Goal: Information Seeking & Learning: Learn about a topic

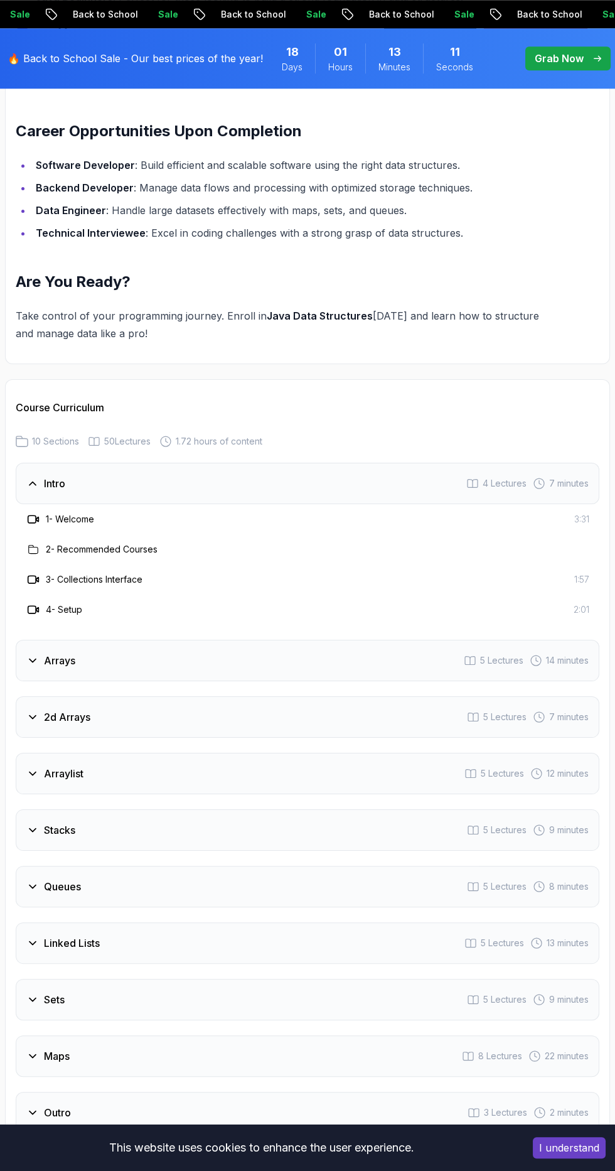
scroll to position [1876, 0]
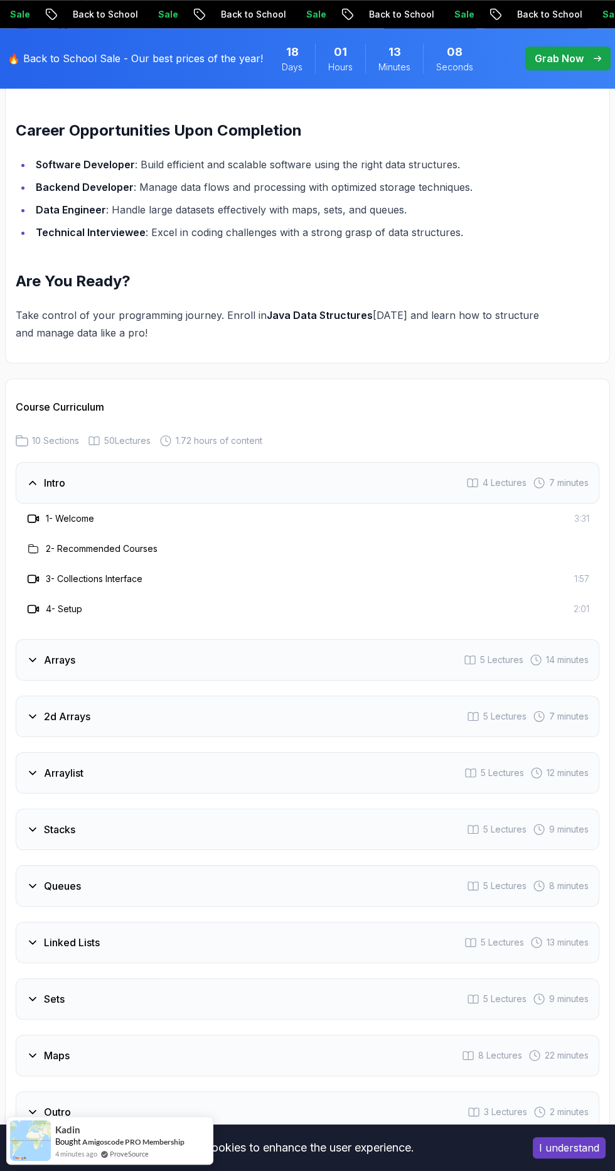
click at [32, 710] on icon at bounding box center [32, 716] width 13 height 13
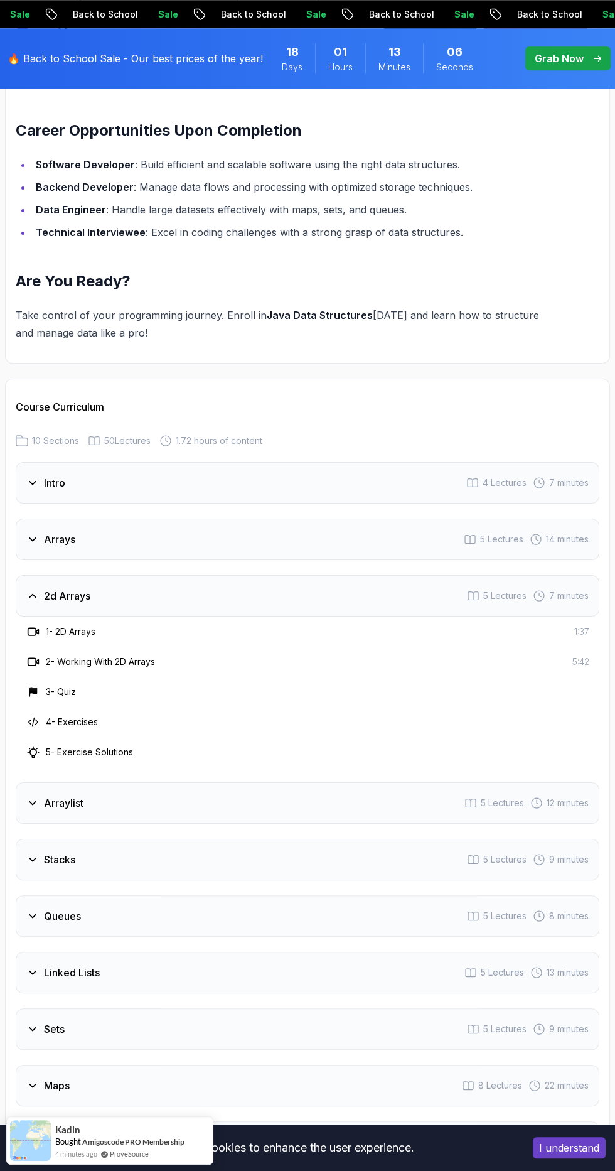
click at [37, 796] on icon at bounding box center [32, 802] width 13 height 13
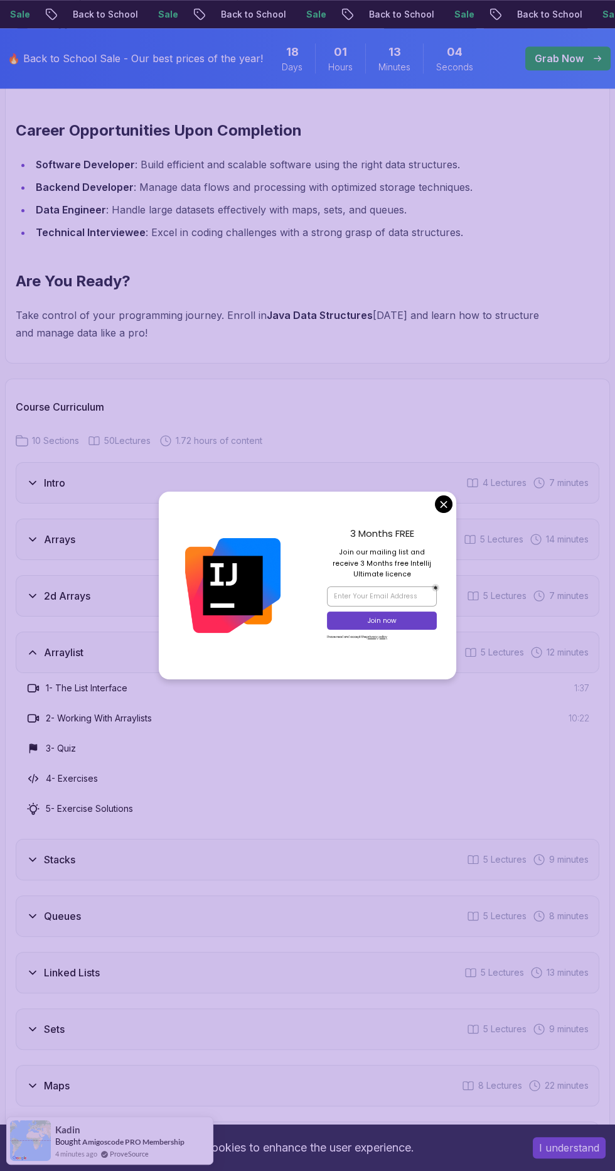
click at [431, 562] on div "3 Months FREE Join our mailing list and receive 3 Months free Intellij Ultimate…" at bounding box center [382, 585] width 149 height 188
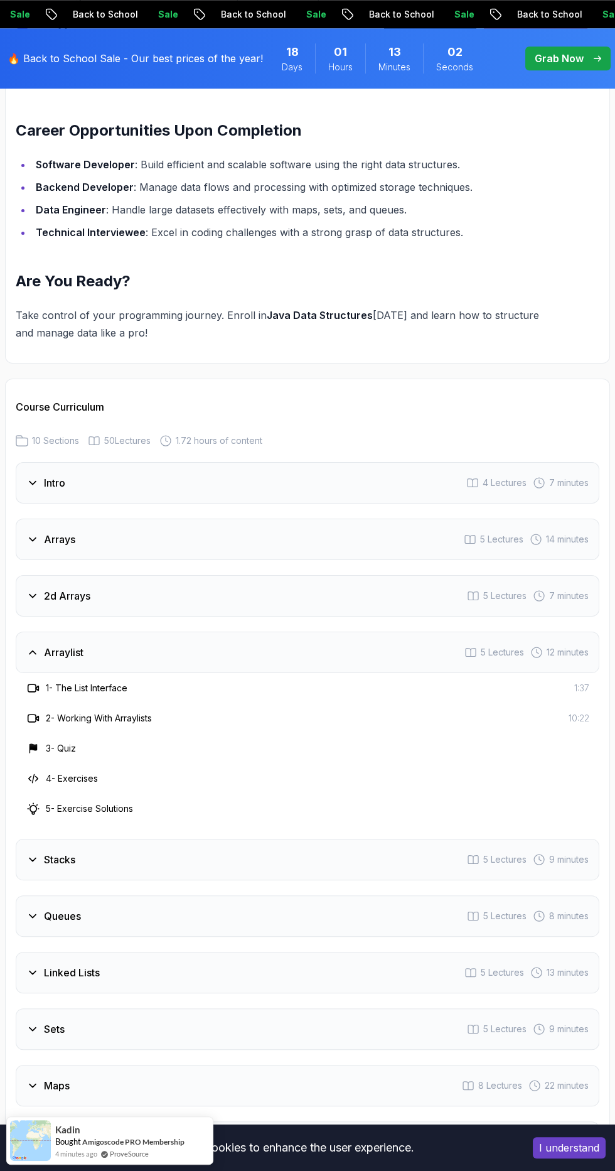
click at [443, 575] on div "2d Arrays 5 Lectures 7 minutes" at bounding box center [308, 595] width 584 height 41
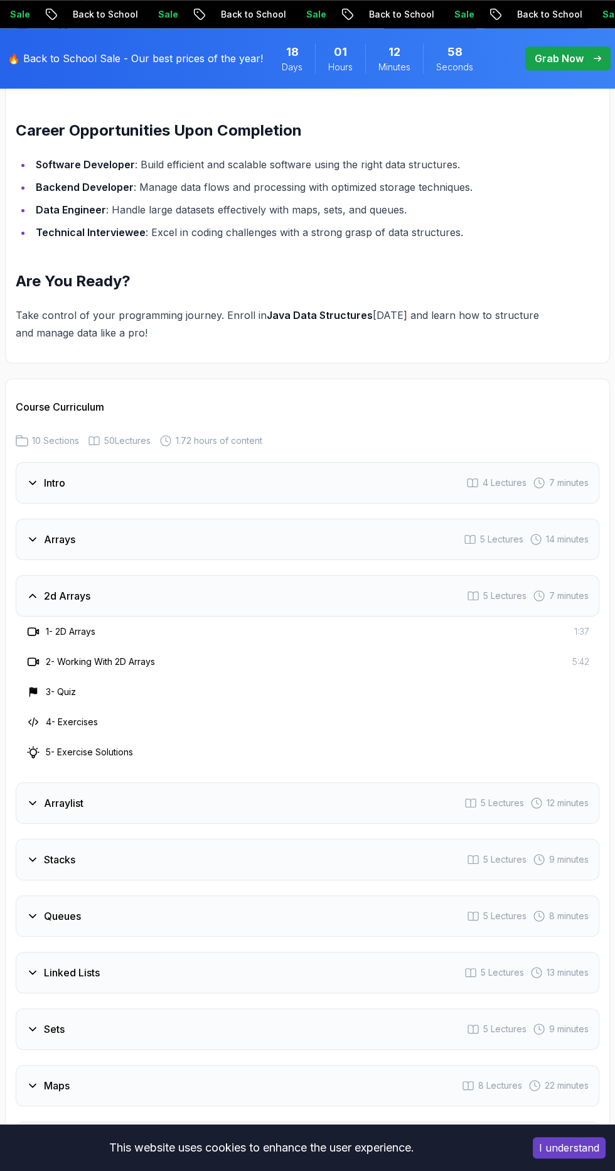
click at [32, 796] on icon at bounding box center [32, 802] width 13 height 13
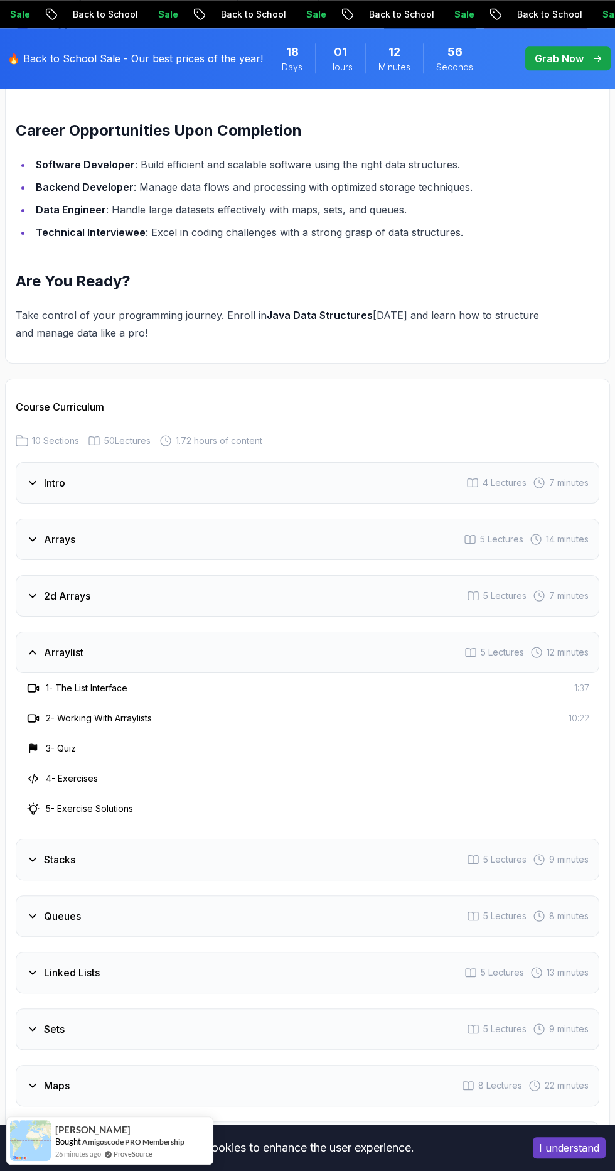
click at [46, 895] on div "Queues 5 Lectures 8 minutes" at bounding box center [308, 915] width 584 height 41
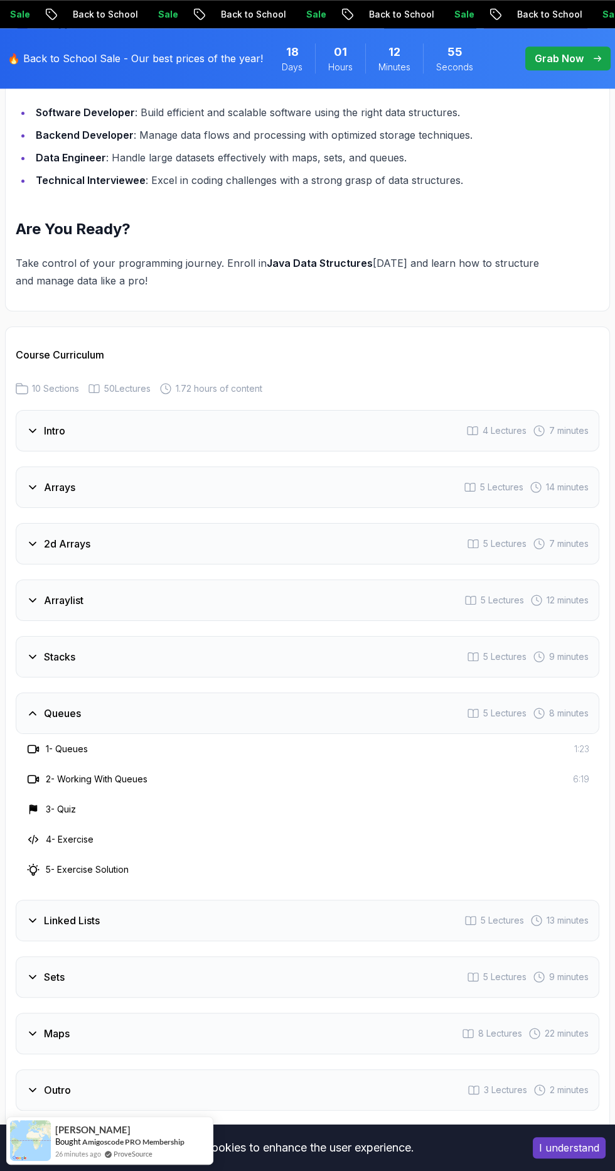
scroll to position [1966, 0]
